Goal: Task Accomplishment & Management: Use online tool/utility

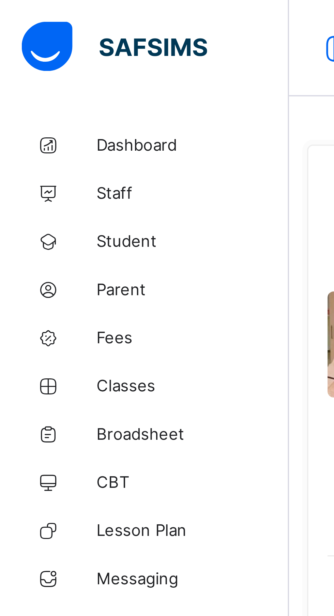
click at [39, 110] on span "Classes" at bounding box center [54, 108] width 55 height 5
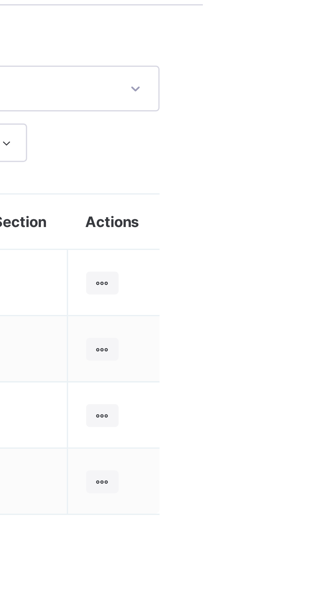
click at [0, 0] on ul "View Class Assign form Teacher" at bounding box center [0, 0] width 0 height 0
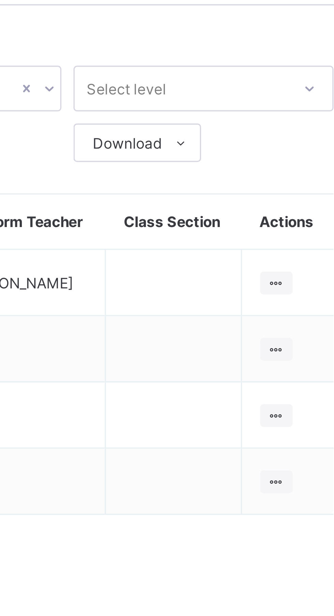
click at [0, 0] on ul "View Class Assign form Teacher" at bounding box center [0, 0] width 0 height 0
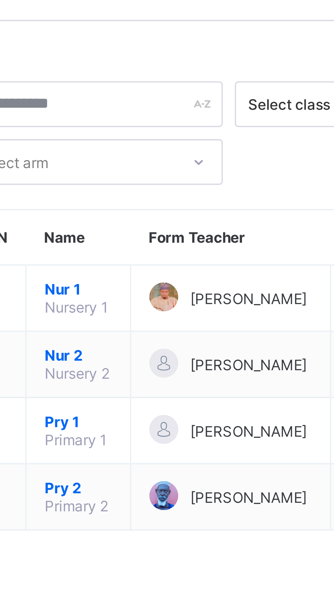
click at [126, 124] on span "Nur 2" at bounding box center [126, 121] width 19 height 5
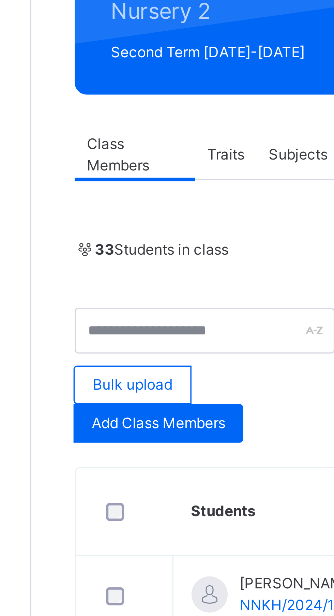
click at [157, 135] on span "Subjects" at bounding box center [157, 135] width 17 height 6
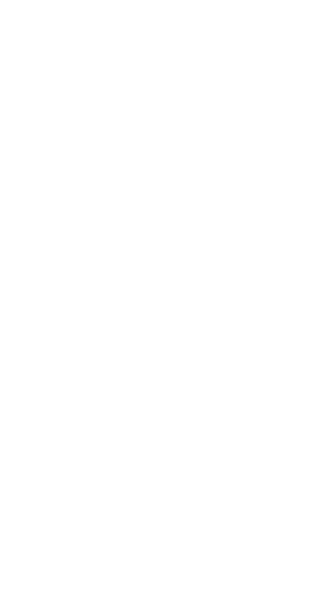
scroll to position [20, 0]
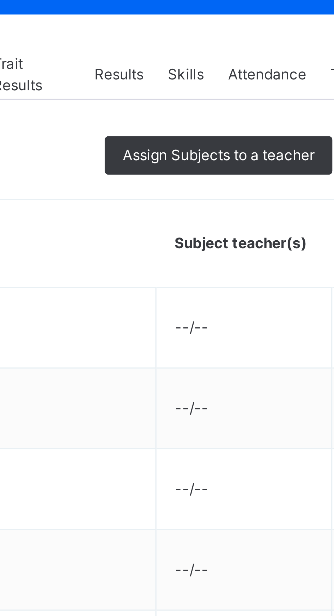
click at [238, 140] on span "Assign Subjects to a teacher" at bounding box center [236, 138] width 54 height 6
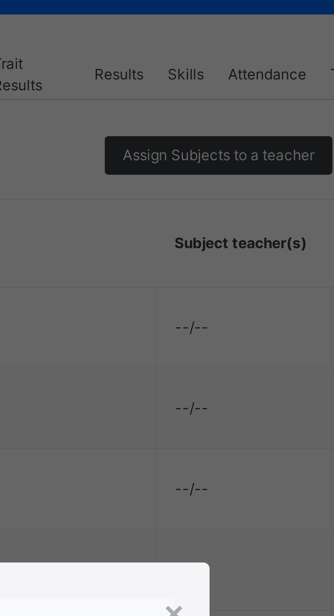
scroll to position [0, 0]
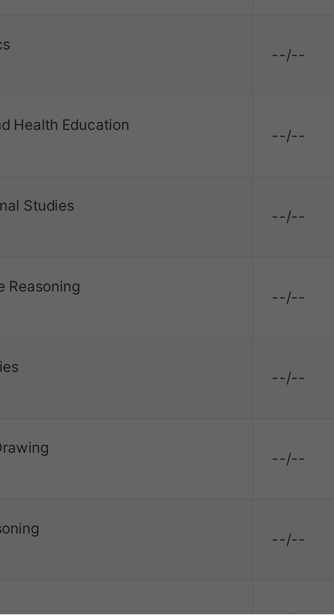
click at [223, 372] on div "Abubakar Abdulkadir Muhammad" at bounding box center [167, 366] width 112 height 12
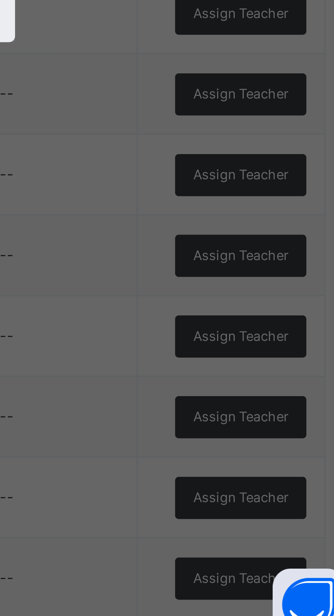
click at [224, 403] on div "This action would assign the following subjects; Arabic Basic Sci And Tech Basi…" at bounding box center [166, 322] width 113 height 161
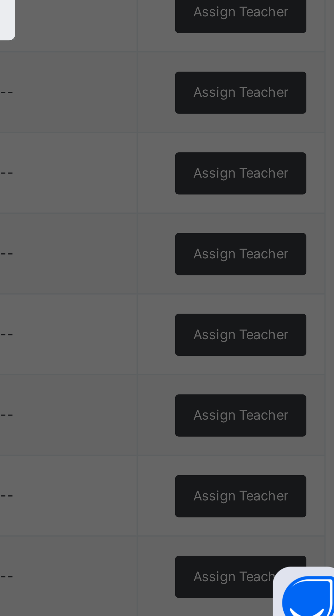
click at [219, 434] on span "Assign" at bounding box center [212, 431] width 13 height 6
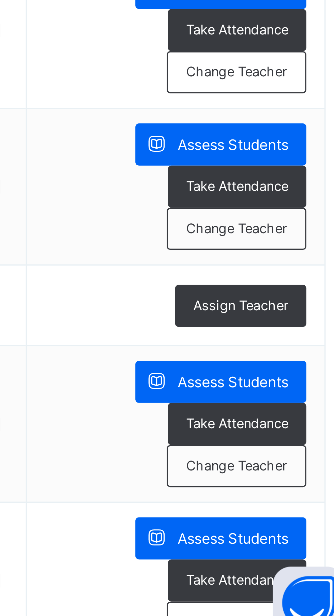
scroll to position [35, 0]
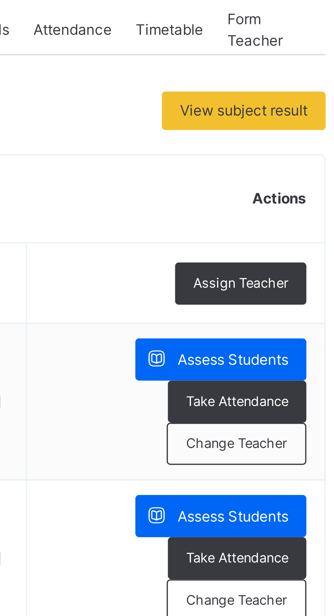
click at [301, 194] on span "Assess Students" at bounding box center [295, 194] width 31 height 6
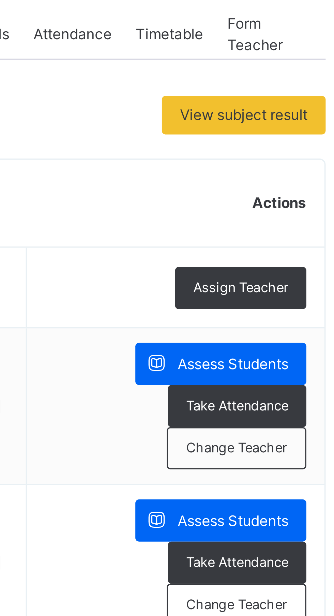
click at [274, 197] on icon at bounding box center [273, 194] width 7 height 8
click at [303, 193] on span "Assess Students" at bounding box center [295, 194] width 31 height 6
click at [301, 194] on span "Assess Students" at bounding box center [295, 194] width 31 height 6
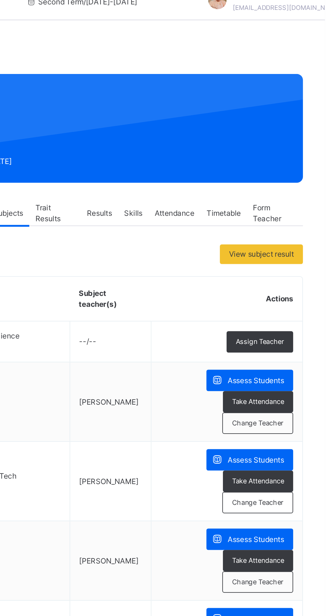
scroll to position [0, 0]
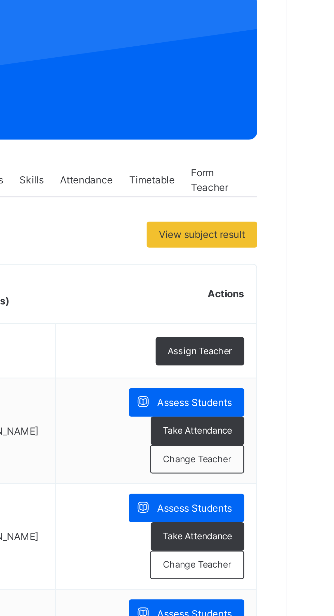
click at [305, 274] on span "Assess Students" at bounding box center [295, 273] width 31 height 6
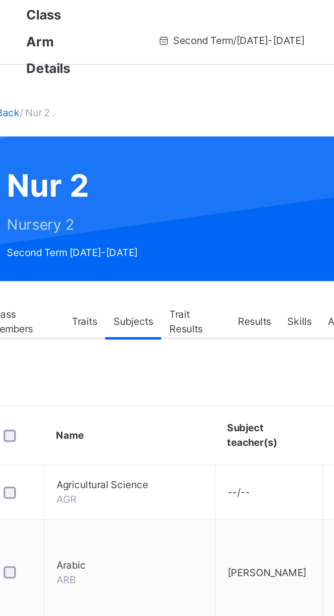
click at [212, 136] on span "Results" at bounding box center [208, 135] width 14 height 6
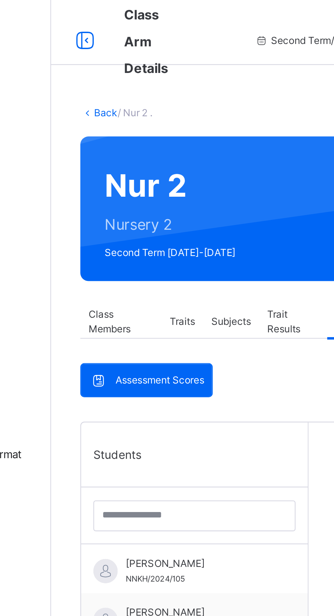
click at [137, 160] on span "Assessment Scores" at bounding box center [127, 159] width 37 height 6
click at [122, 160] on span "Assessment Scores" at bounding box center [127, 159] width 37 height 6
click at [103, 162] on icon at bounding box center [101, 159] width 7 height 7
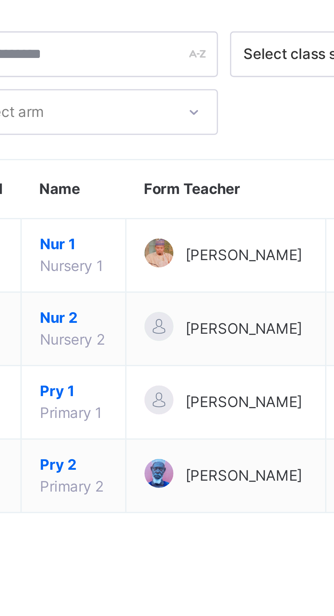
click at [147, 174] on div at bounding box center [151, 169] width 8 height 8
click at [128, 170] on span "Pry 2" at bounding box center [126, 167] width 19 height 6
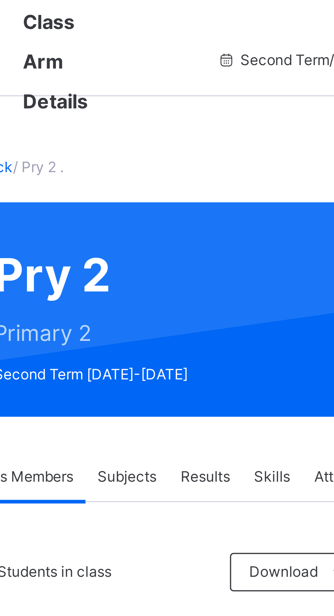
click at [142, 134] on span "Subjects" at bounding box center [142, 135] width 17 height 6
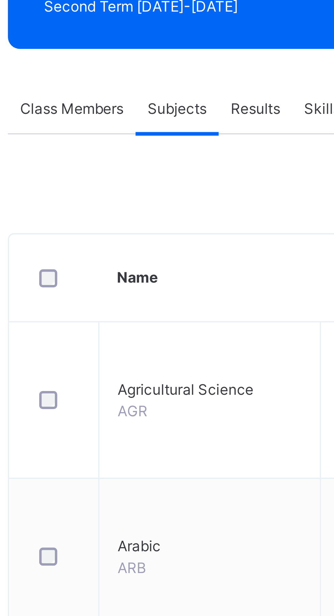
click at [154, 220] on td "Agricultural Science AGR" at bounding box center [151, 217] width 63 height 44
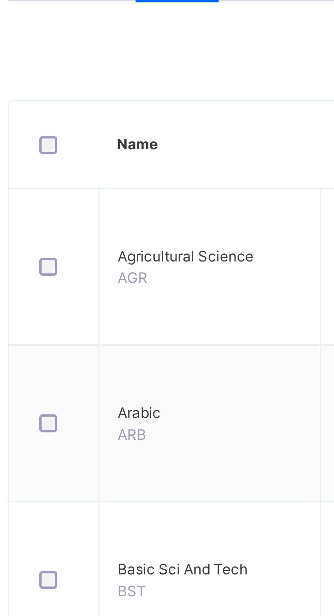
click at [111, 262] on div at bounding box center [107, 261] width 11 height 5
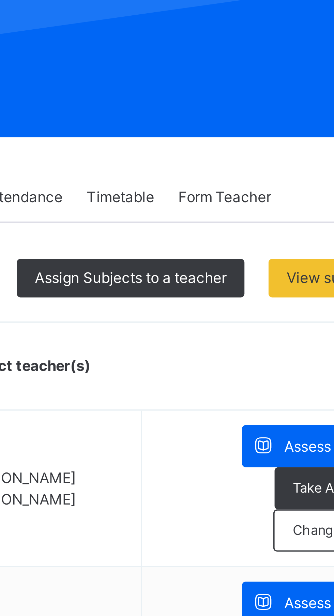
click at [248, 160] on span "Assign Subjects to a teacher" at bounding box center [236, 158] width 54 height 6
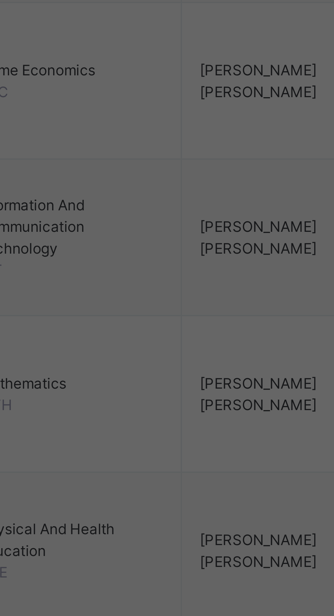
click at [183, 372] on div "Abubakar Abdulkadir Muhammad" at bounding box center [167, 366] width 112 height 12
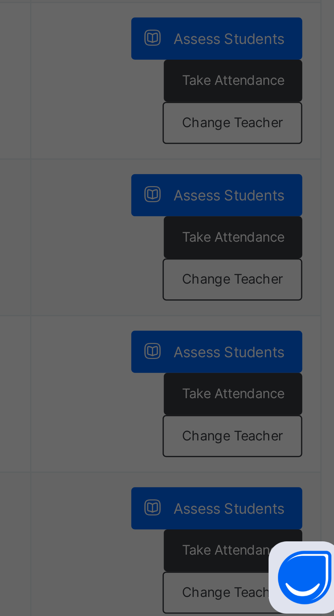
click at [219, 406] on span "Assign" at bounding box center [212, 403] width 13 height 6
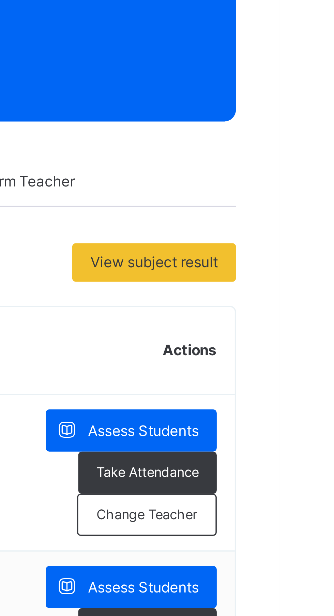
click at [304, 203] on span "Assess Students" at bounding box center [295, 205] width 31 height 6
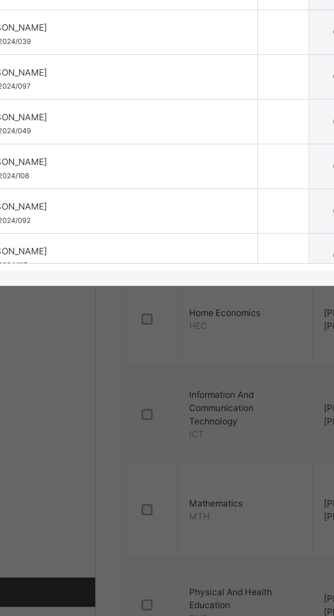
click at [45, 229] on span "Score Sheet" at bounding box center [33, 226] width 24 height 6
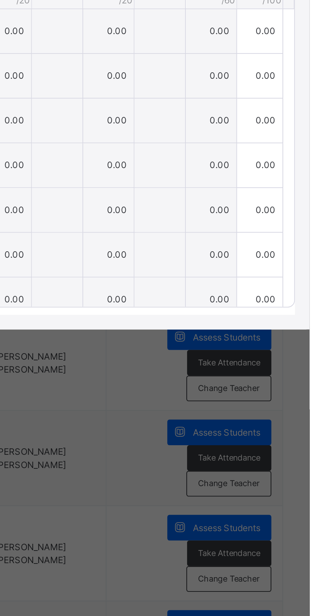
click at [205, 318] on td "0.00" at bounding box center [193, 307] width 24 height 21
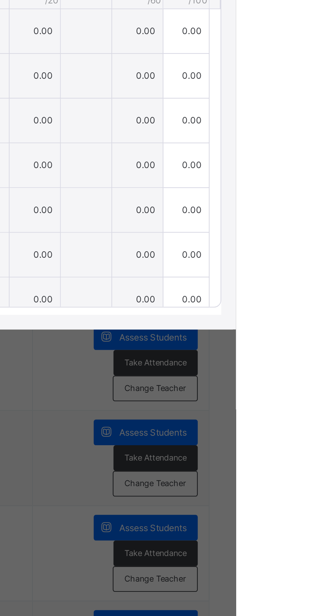
click at [205, 318] on td "0.00" at bounding box center [193, 307] width 24 height 21
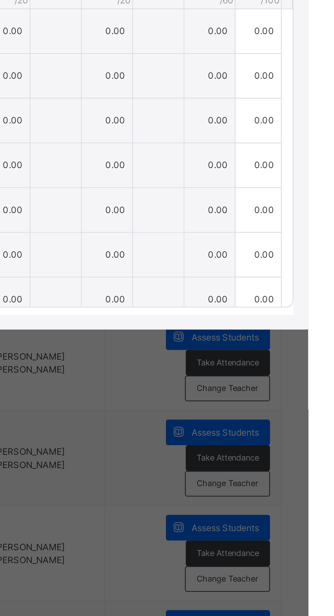
click at [205, 318] on td "0.00" at bounding box center [193, 307] width 24 height 21
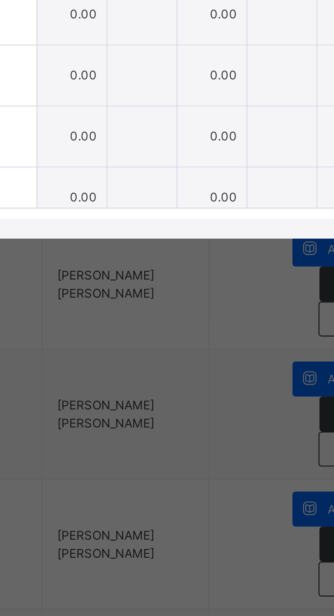
click at [181, 359] on div at bounding box center [169, 349] width 24 height 20
click at [181, 339] on div at bounding box center [169, 328] width 24 height 20
click at [205, 318] on td "0.00" at bounding box center [193, 307] width 24 height 21
click at [181, 318] on div at bounding box center [169, 307] width 24 height 20
click at [181, 339] on div at bounding box center [169, 328] width 24 height 20
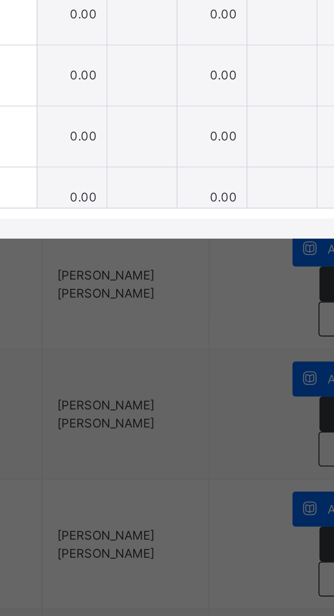
click at [181, 318] on div at bounding box center [169, 307] width 24 height 20
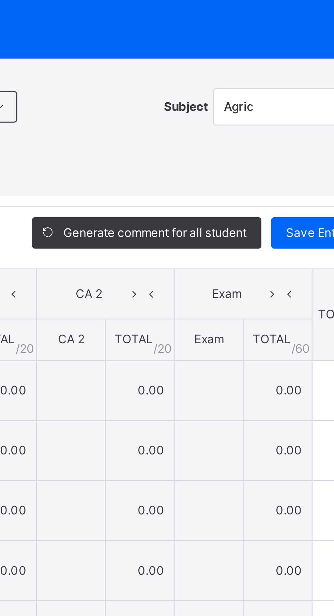
click at [251, 247] on div "RECORD BOOK × Pry 2 . : Agric Online Actions Download Empty Score Sheet Upload/…" at bounding box center [167, 308] width 334 height 616
click at [0, 0] on ul "Download Empty Score Sheet Upload/map score sheet" at bounding box center [0, 0] width 0 height 0
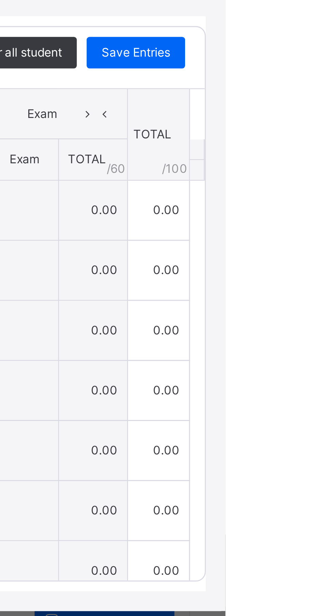
click at [277, 256] on span "Generate comment for all student" at bounding box center [245, 253] width 63 height 6
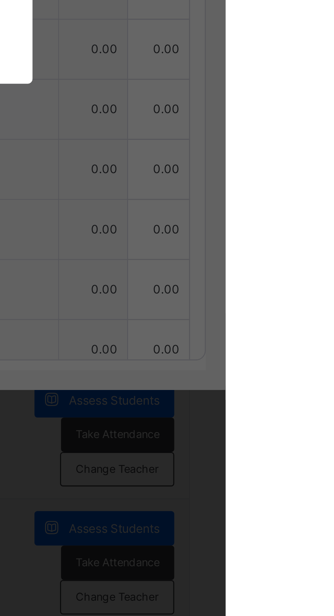
click at [334, 407] on div "× Subject Teacher’s Comment Generate and see in full the comment developed by t…" at bounding box center [167, 308] width 334 height 616
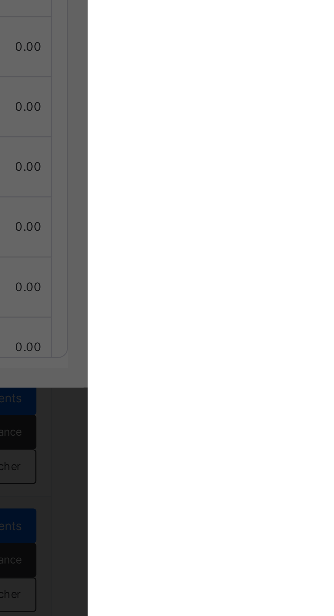
click at [260, 292] on span "×" at bounding box center [257, 287] width 6 height 12
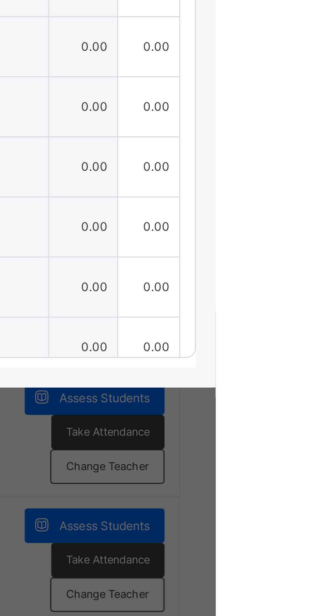
click at [283, 277] on span "Exam" at bounding box center [271, 274] width 26 height 6
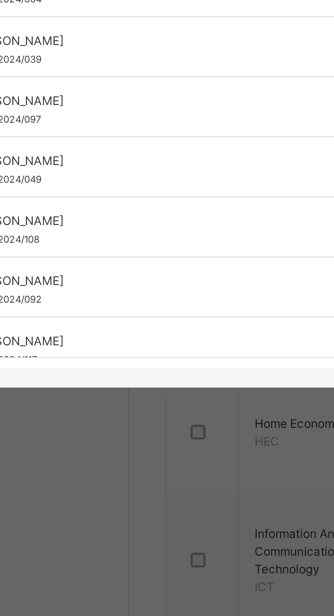
click at [45, 229] on span "Score Sheet" at bounding box center [33, 226] width 24 height 6
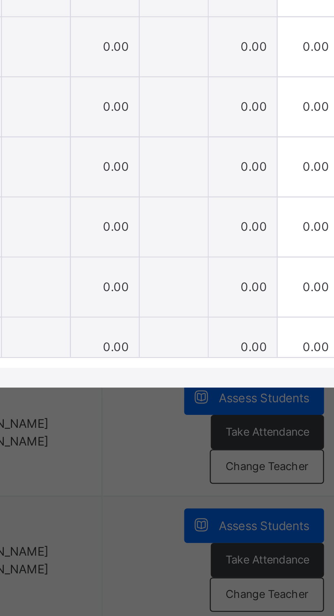
click at [195, 212] on icon at bounding box center [192, 209] width 5 height 5
click at [0, 0] on li "Download Empty Score Sheet" at bounding box center [0, 0] width 0 height 0
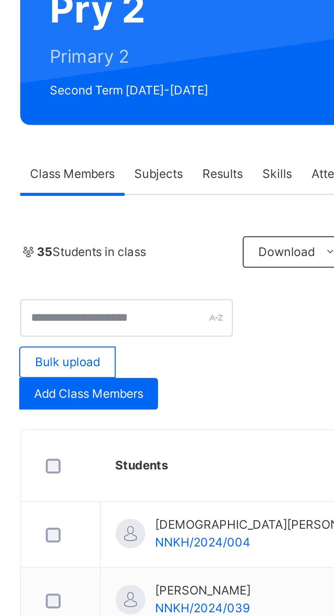
click at [144, 136] on span "Subjects" at bounding box center [142, 135] width 17 height 6
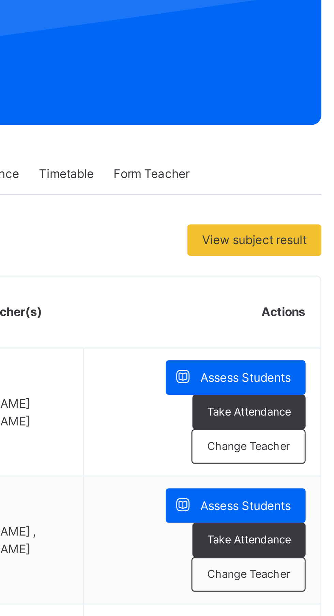
click at [300, 205] on span "Assess Students" at bounding box center [295, 205] width 31 height 6
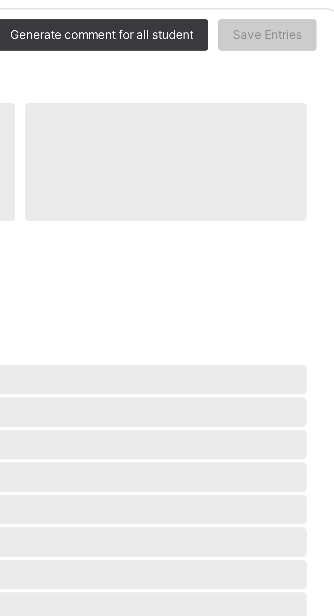
click at [327, 75] on div "×" at bounding box center [322, 70] width 10 height 9
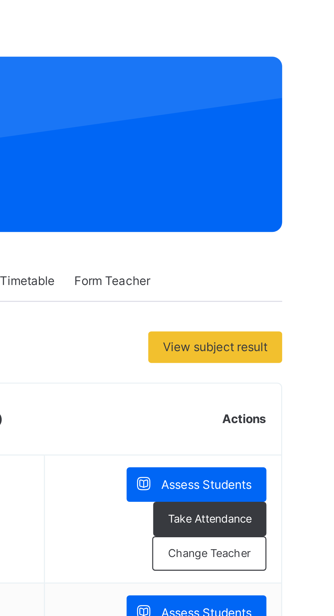
click at [305, 205] on span "Assess Students" at bounding box center [295, 205] width 31 height 6
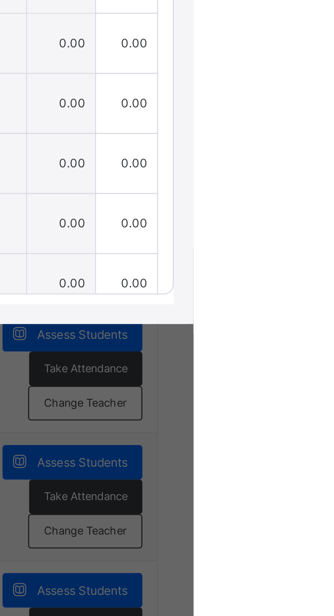
click at [327, 242] on div "Arabic" at bounding box center [296, 236] width 61 height 12
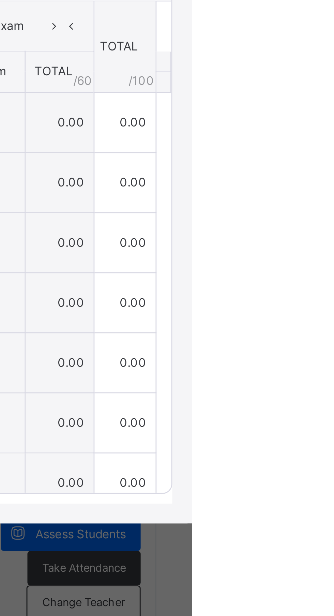
click at [327, 360] on div "Show Comments Generate comment for all student Save Entries Class Level: Pry 2 …" at bounding box center [167, 339] width 320 height 199
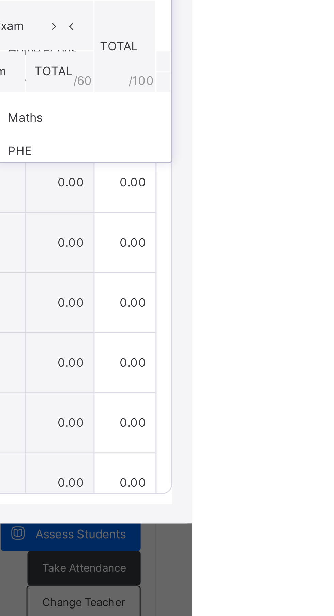
click at [327, 242] on div "Arabic" at bounding box center [296, 236] width 61 height 12
